Goal: Find specific page/section: Find specific page/section

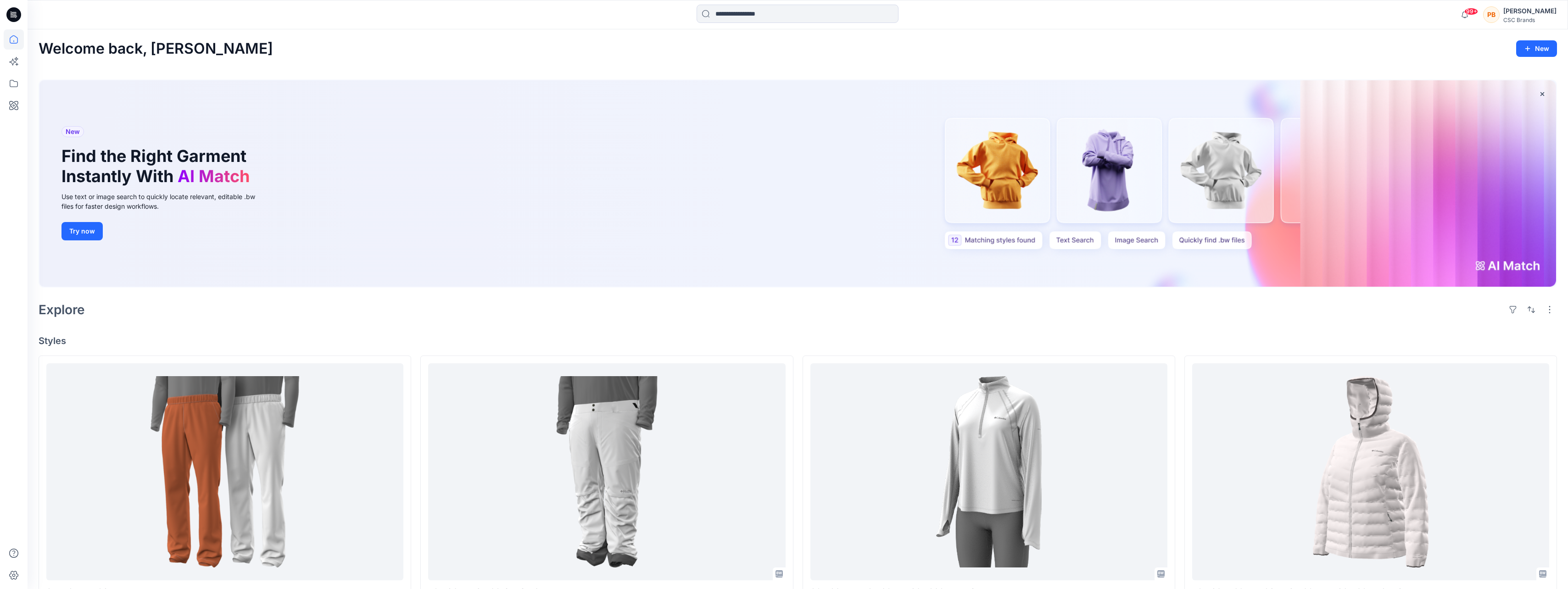
click at [576, 53] on div "Welcome back, [PERSON_NAME]" at bounding box center [798, 49] width 1518 height 17
click at [12, 81] on icon at bounding box center [13, 83] width 20 height 20
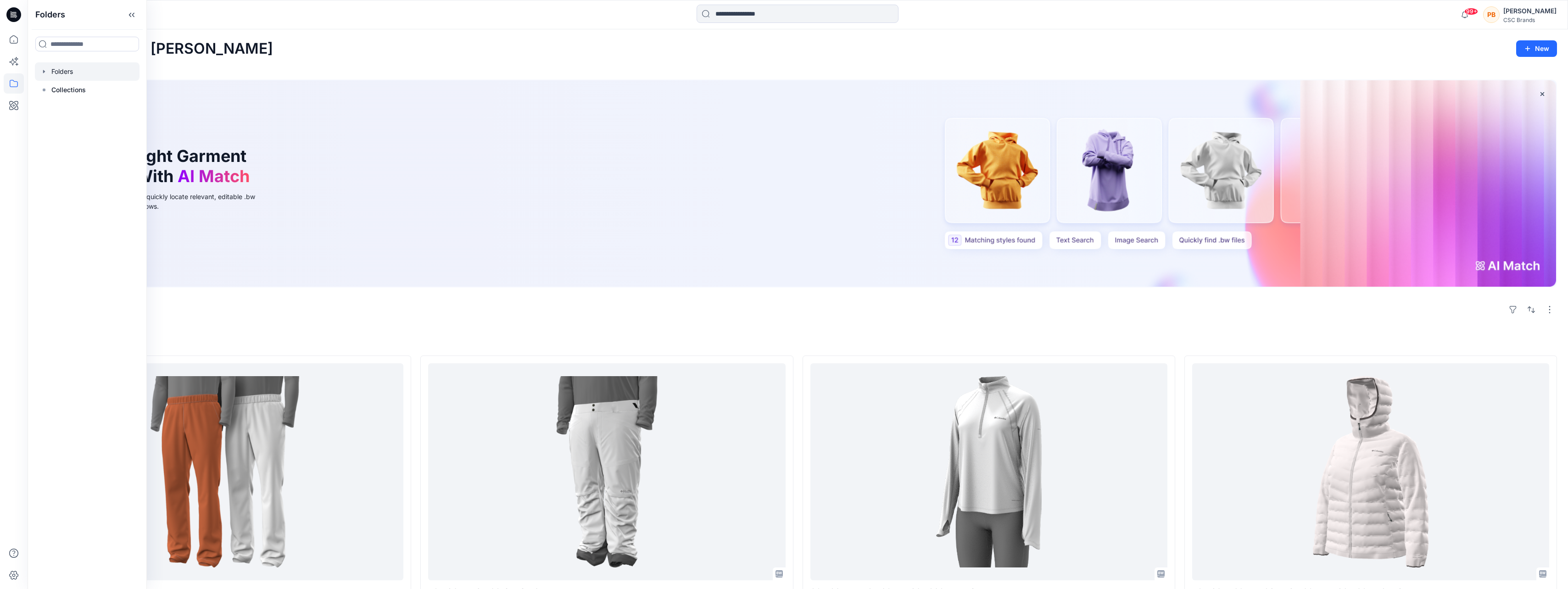
click at [69, 69] on div at bounding box center [87, 71] width 105 height 18
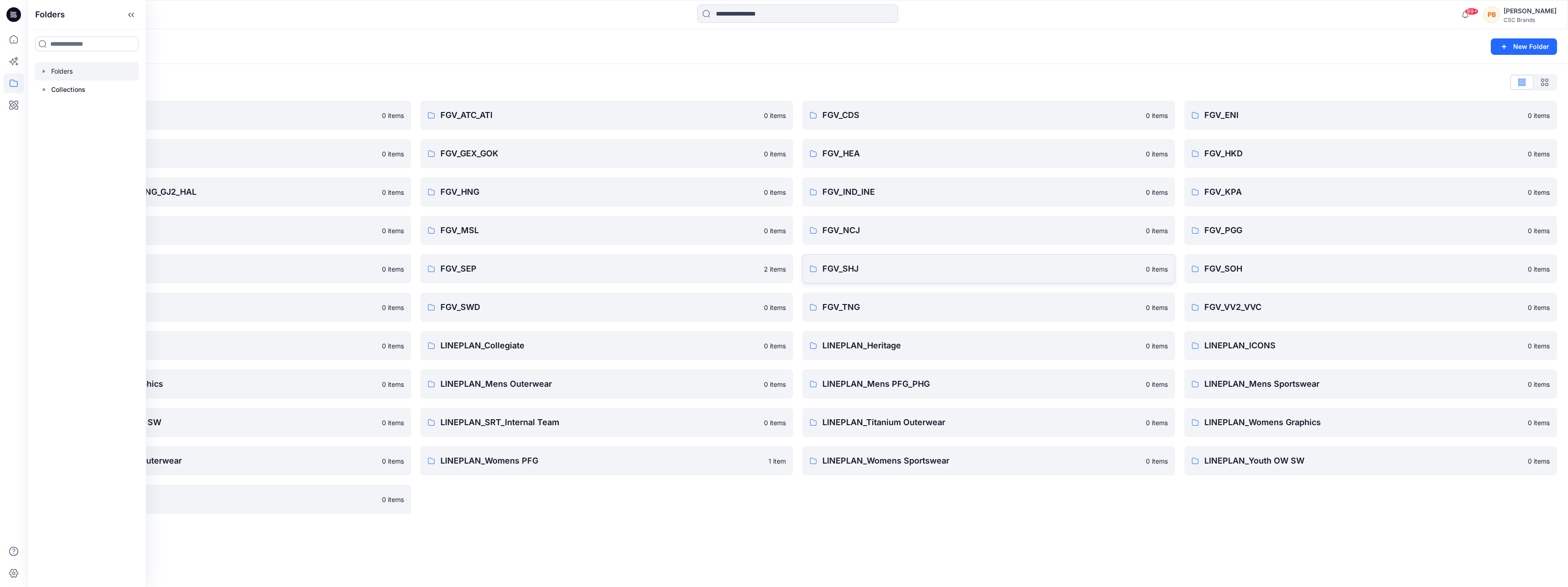
click at [858, 269] on p "FGV_SHJ" at bounding box center [981, 269] width 318 height 13
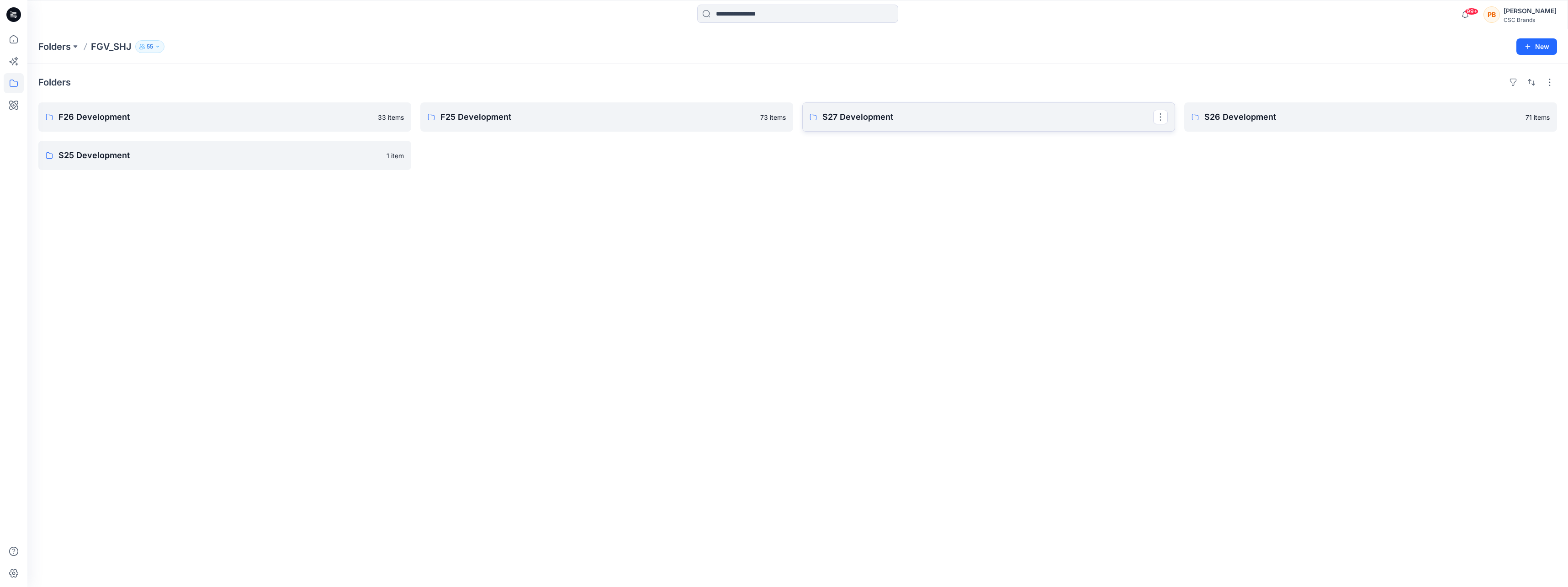
click at [862, 118] on p "S27 Development" at bounding box center [987, 117] width 331 height 13
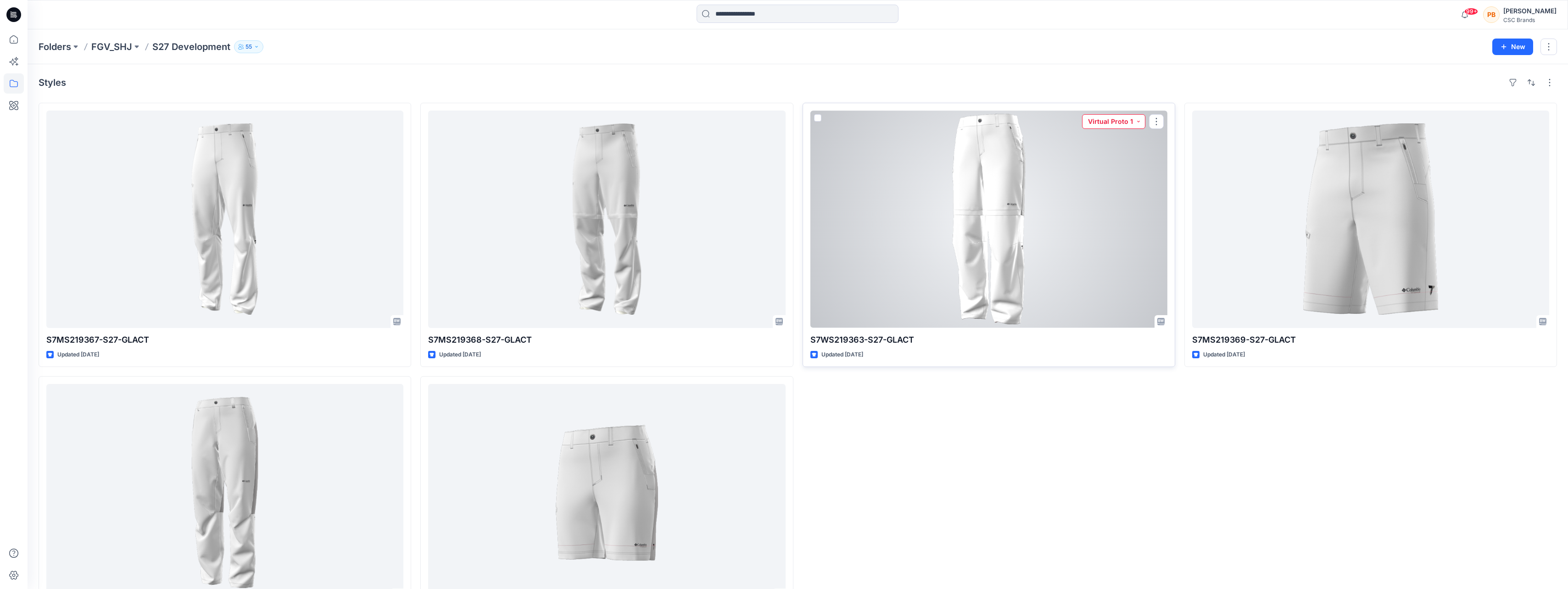
click at [1107, 122] on button "Virtual Proto 1" at bounding box center [1114, 122] width 64 height 15
click at [1077, 271] on div at bounding box center [989, 219] width 357 height 218
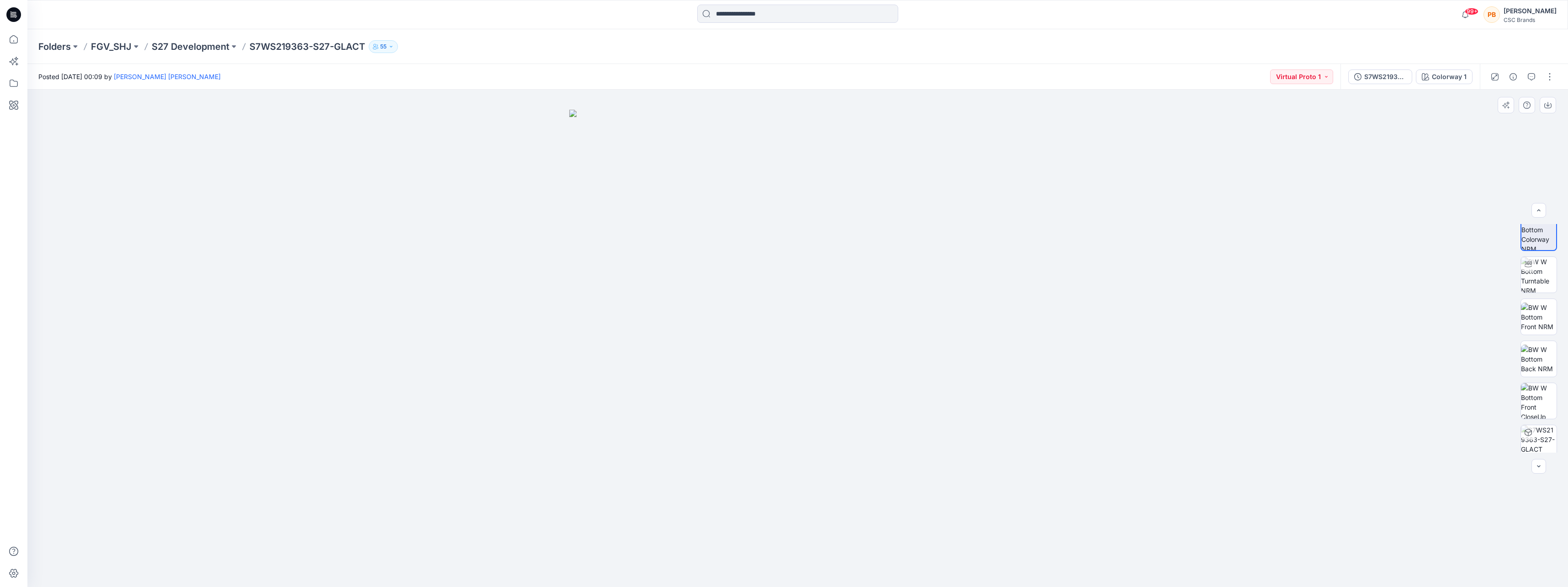
scroll to position [18, 0]
click at [1536, 437] on img at bounding box center [1539, 434] width 36 height 36
